Goal: Task Accomplishment & Management: Complete application form

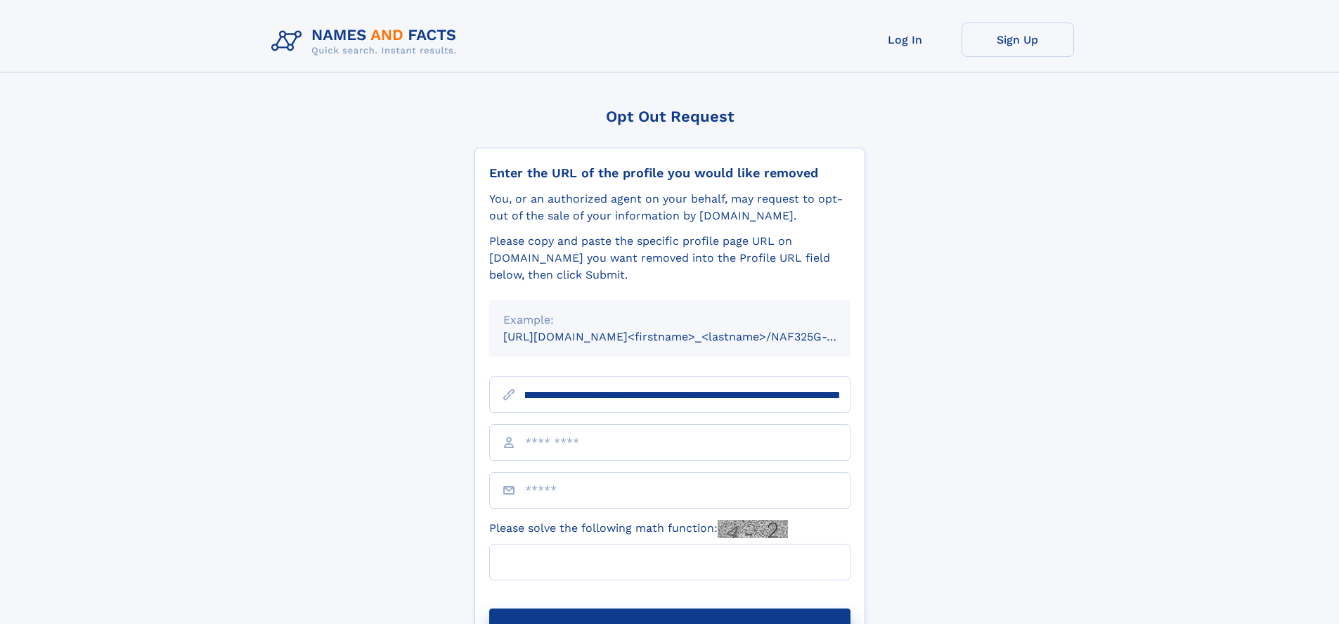
scroll to position [0, 174]
type input "**********"
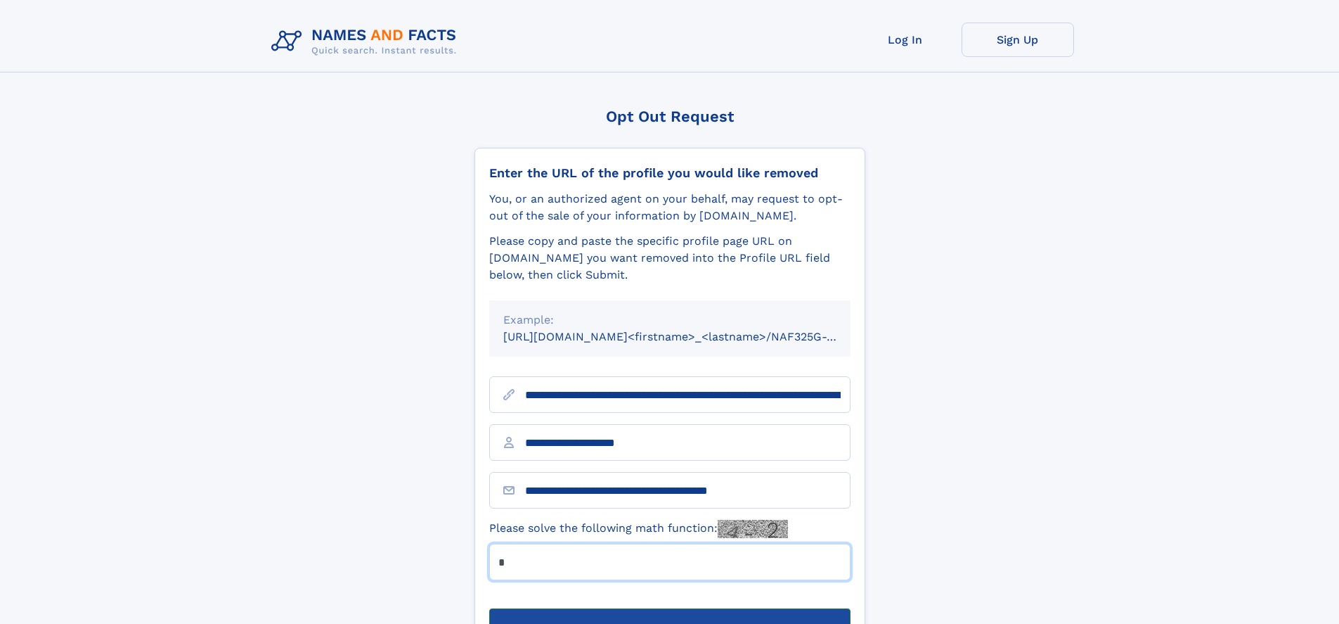
type input "*"
click at [669, 608] on button "Submit Opt Out Request" at bounding box center [669, 630] width 361 height 45
